Goal: Find specific page/section: Find specific page/section

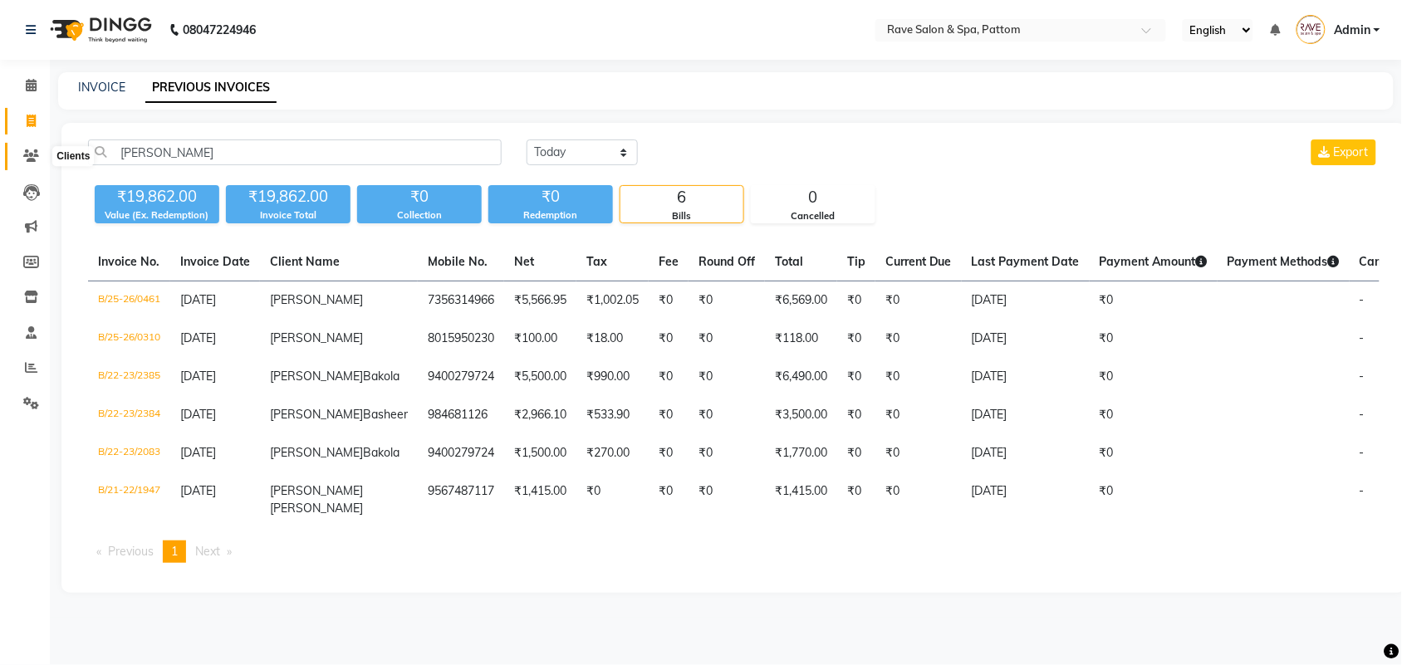
click at [26, 148] on span at bounding box center [31, 156] width 29 height 19
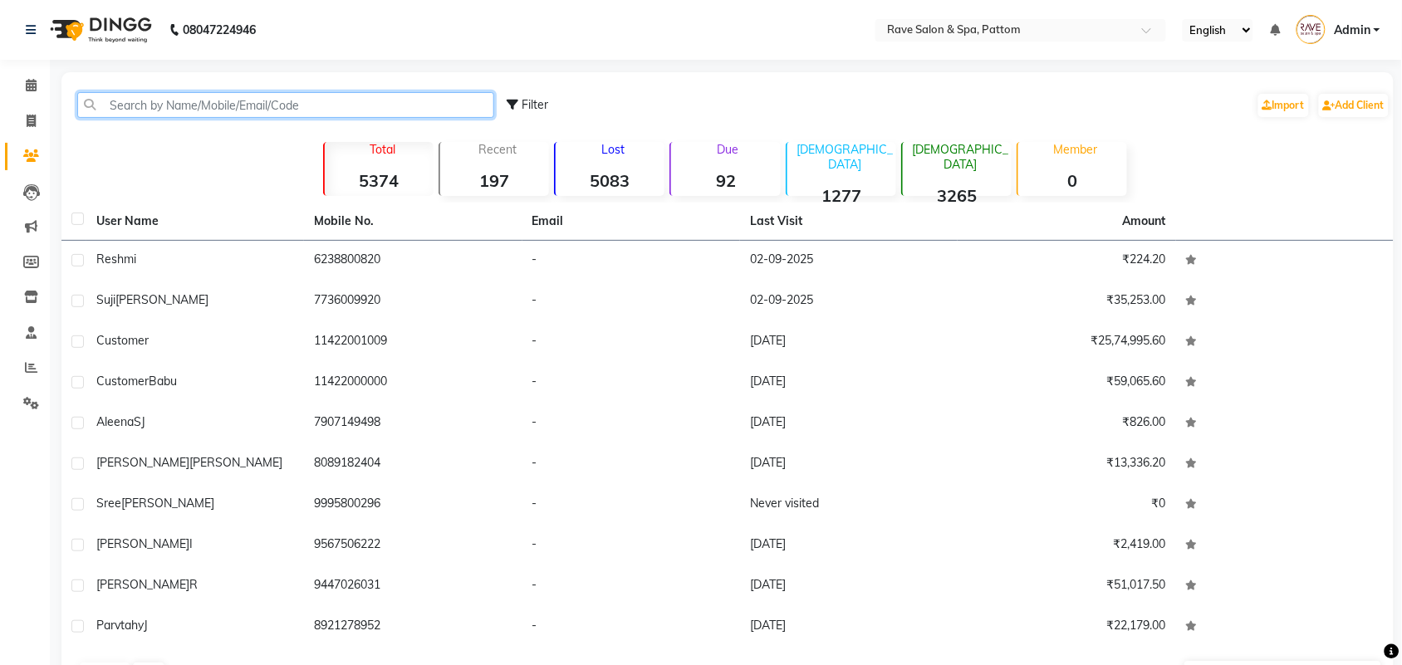
click at [209, 109] on input "text" at bounding box center [285, 105] width 417 height 26
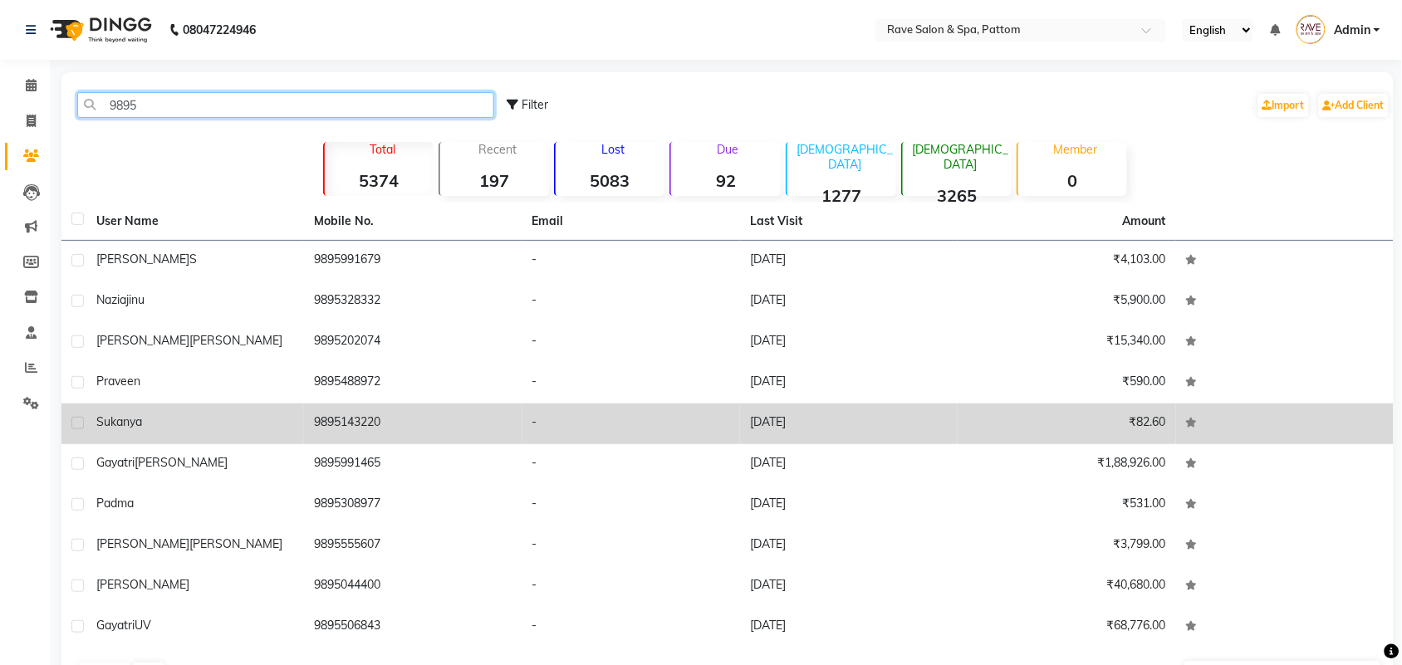
type input "9895"
click at [355, 414] on td "9895143220" at bounding box center [413, 424] width 218 height 41
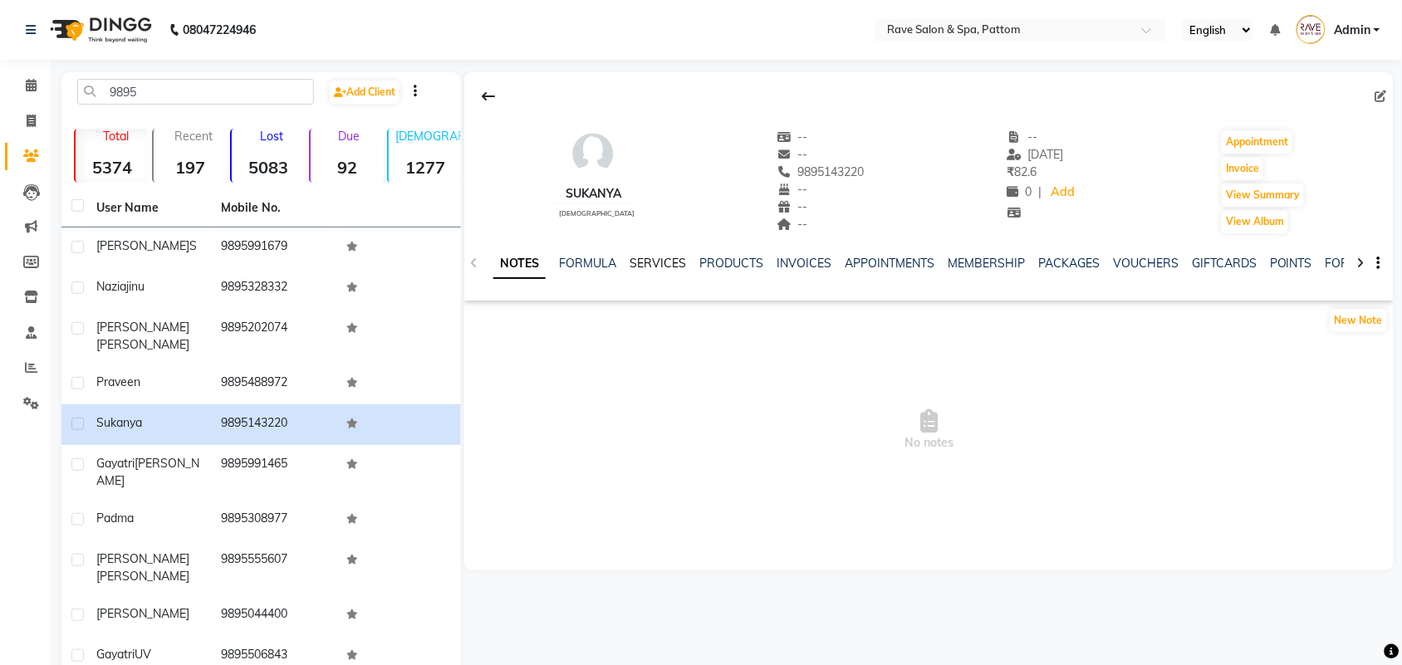
click at [658, 262] on link "SERVICES" at bounding box center [657, 263] width 56 height 15
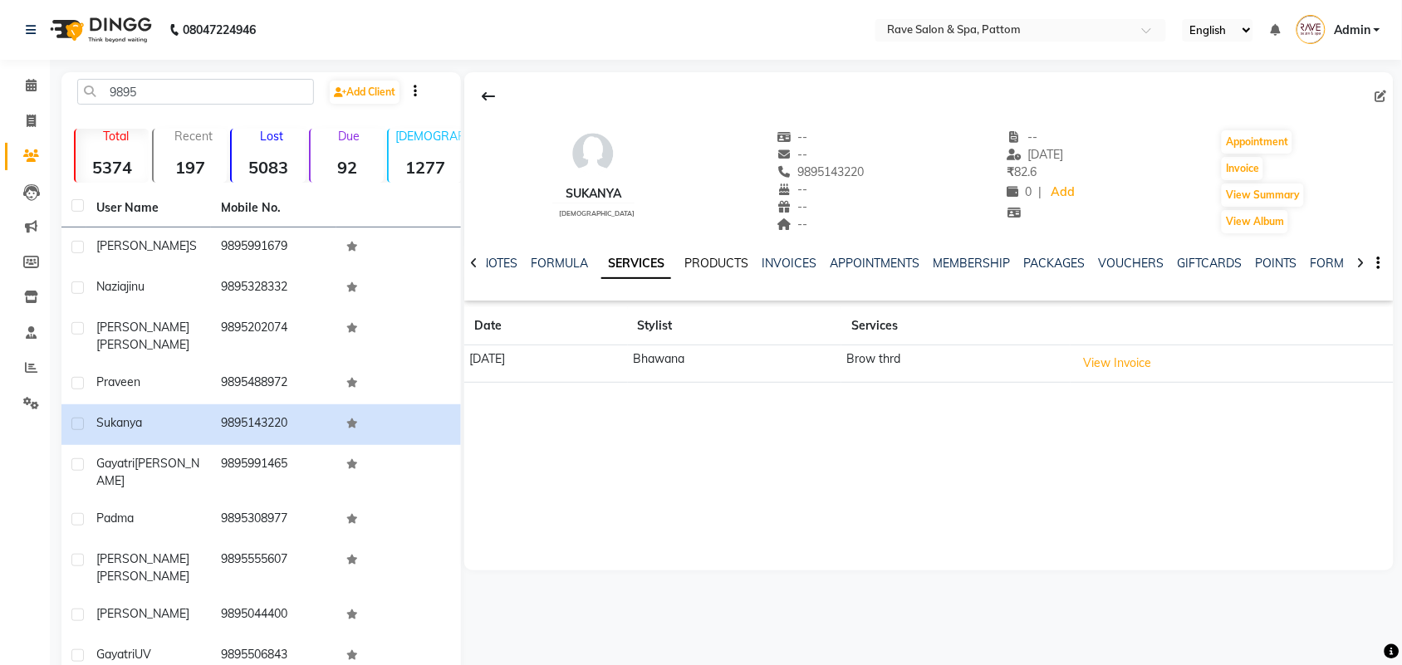
click at [721, 260] on link "PRODUCTS" at bounding box center [716, 263] width 64 height 15
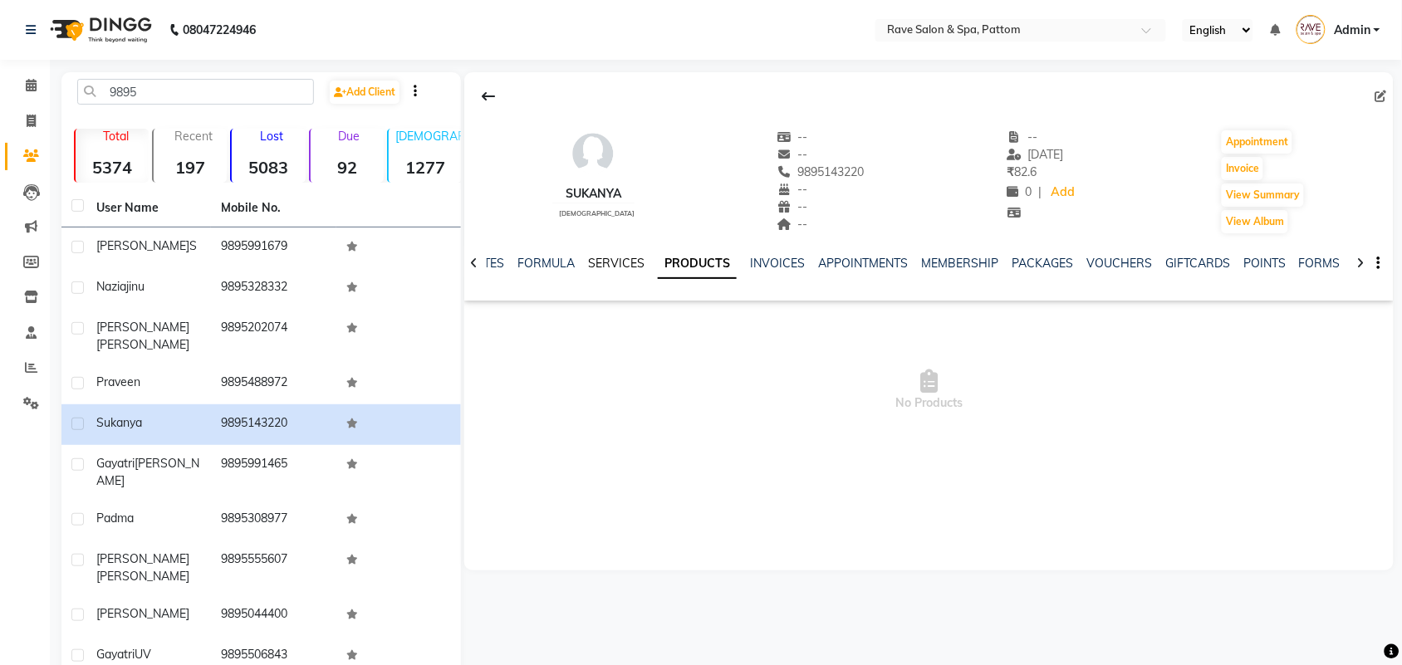
click at [629, 267] on link "SERVICES" at bounding box center [616, 263] width 56 height 15
